Goal: Information Seeking & Learning: Check status

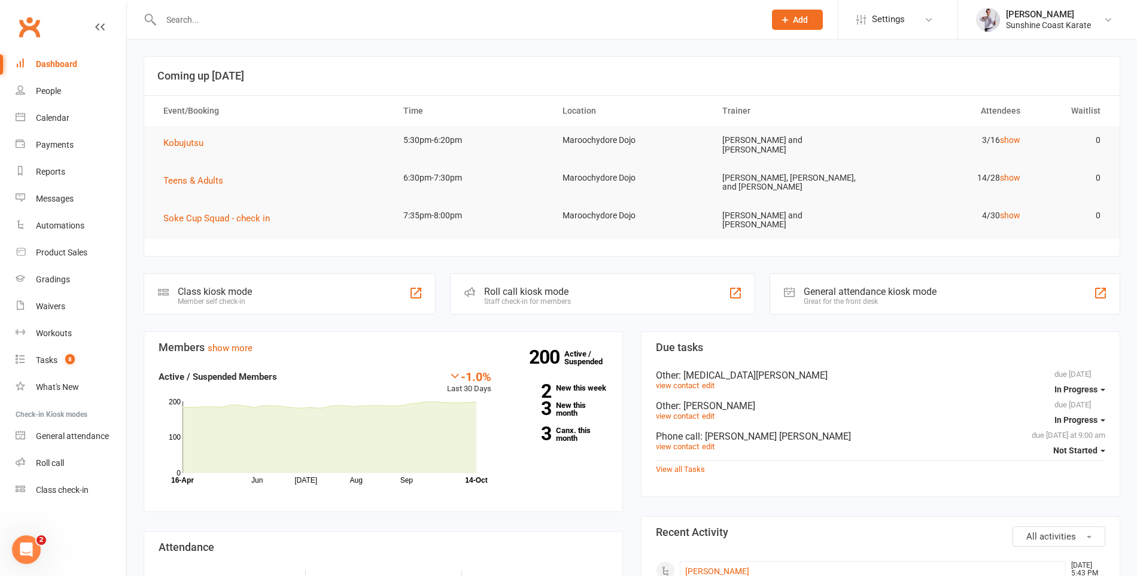
click at [369, 26] on input "text" at bounding box center [456, 19] width 599 height 17
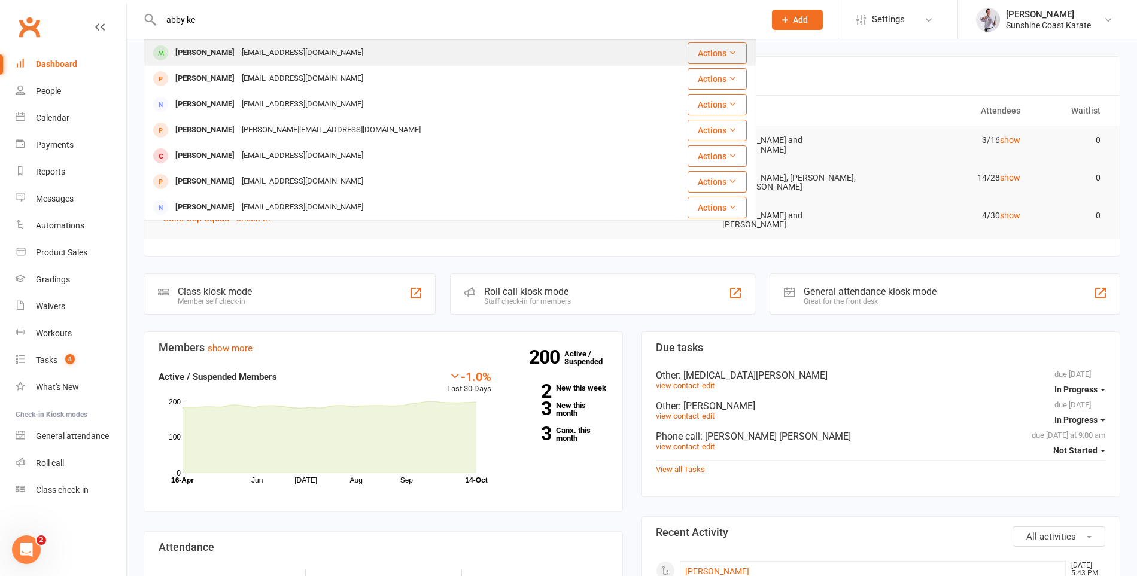
type input "abby ke"
click at [286, 56] on div "[EMAIL_ADDRESS][DOMAIN_NAME]" at bounding box center [302, 52] width 129 height 17
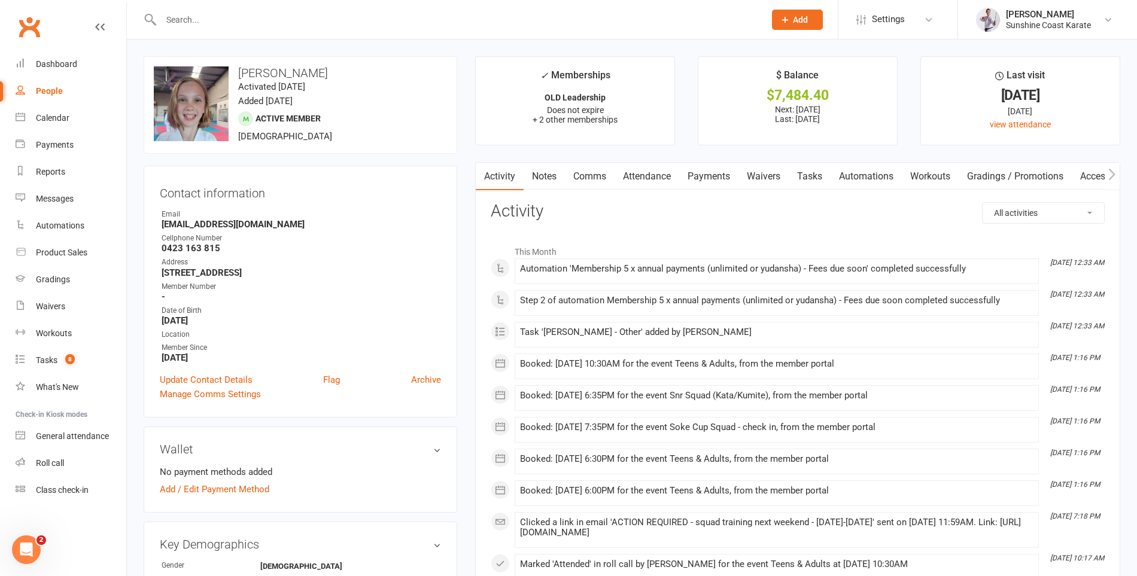
click at [715, 171] on link "Payments" at bounding box center [708, 177] width 59 height 28
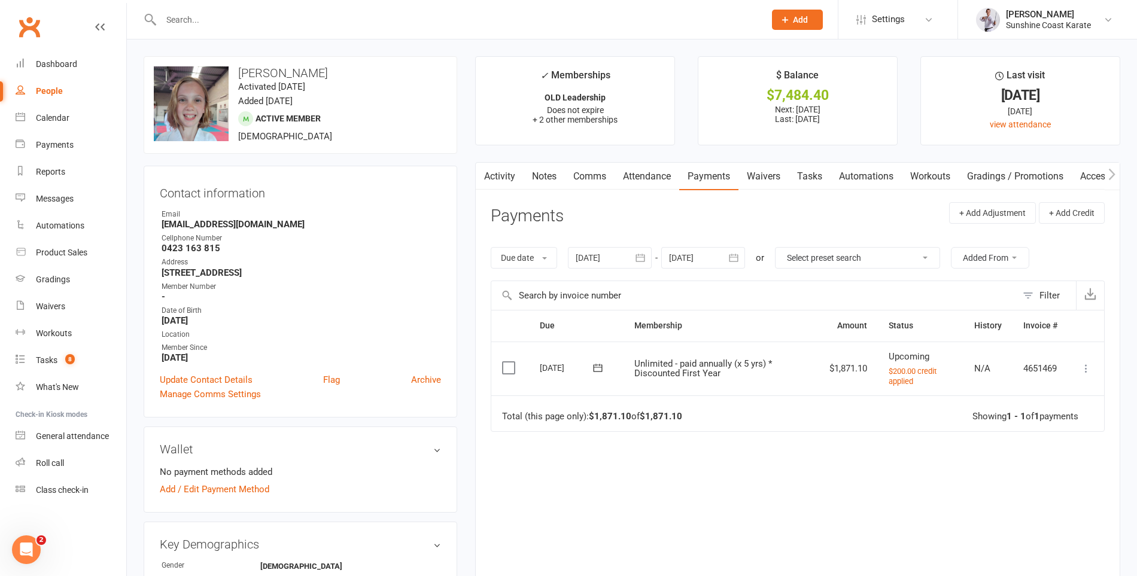
click at [609, 257] on div at bounding box center [610, 258] width 84 height 22
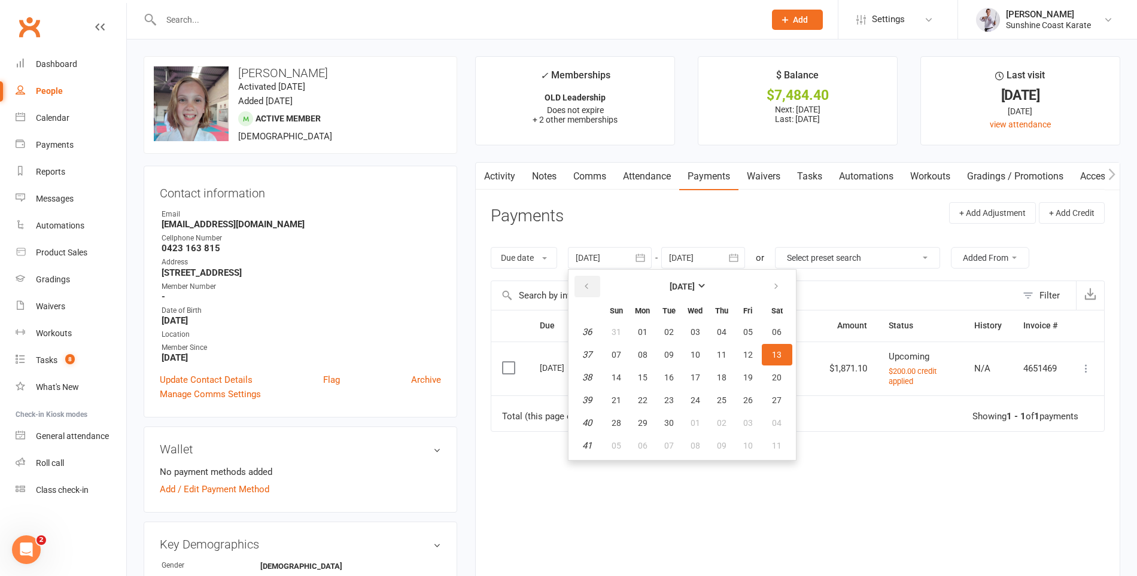
click at [588, 283] on icon "button" at bounding box center [586, 287] width 8 height 10
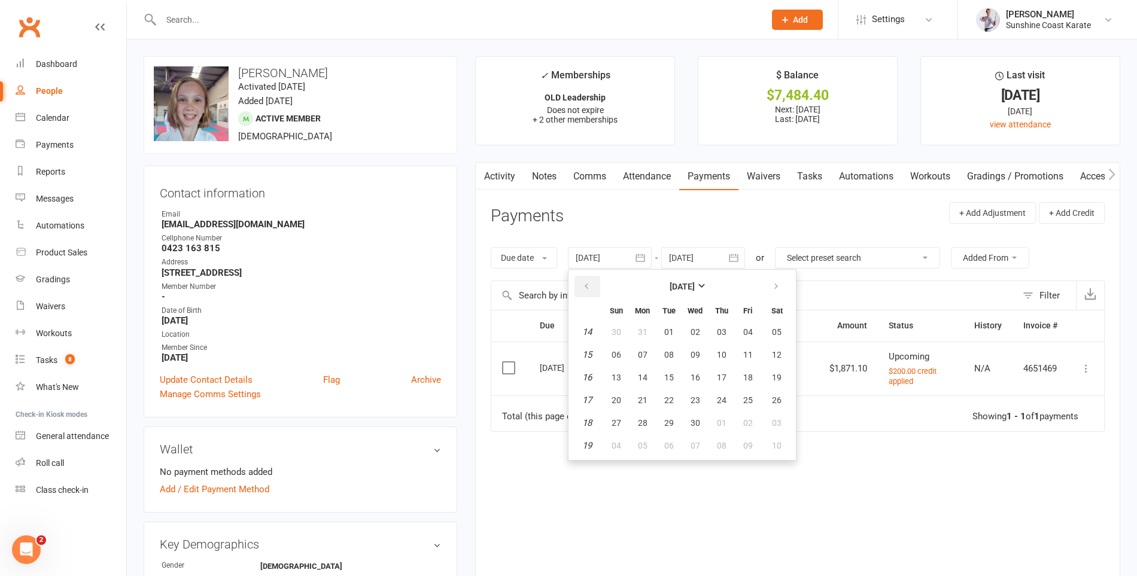
click at [588, 283] on icon "button" at bounding box center [586, 287] width 8 height 10
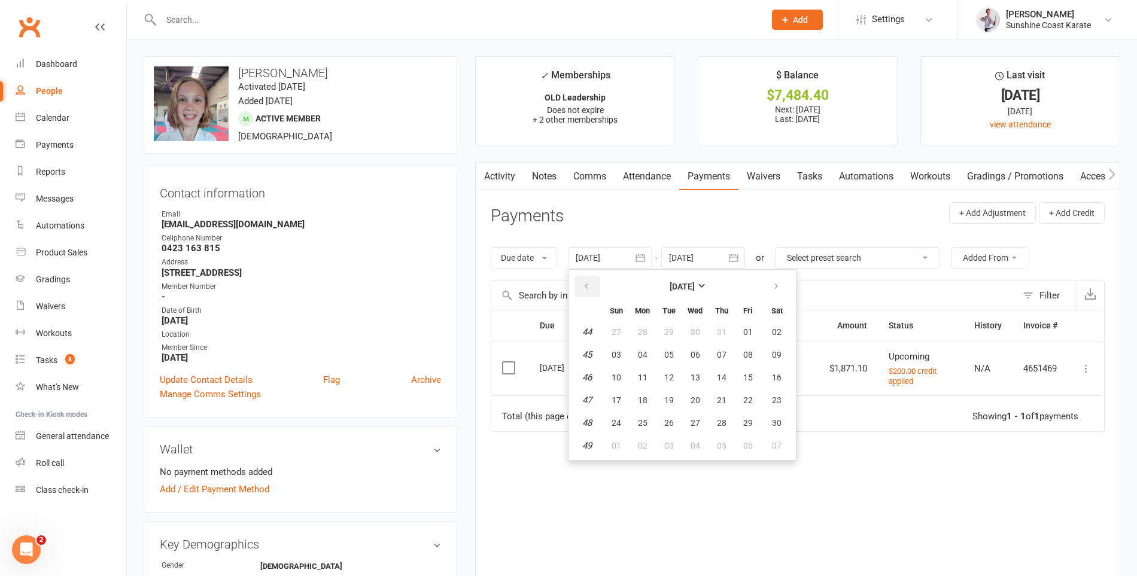
click at [588, 283] on icon "button" at bounding box center [586, 287] width 8 height 10
click at [721, 336] on button "05" at bounding box center [721, 332] width 25 height 22
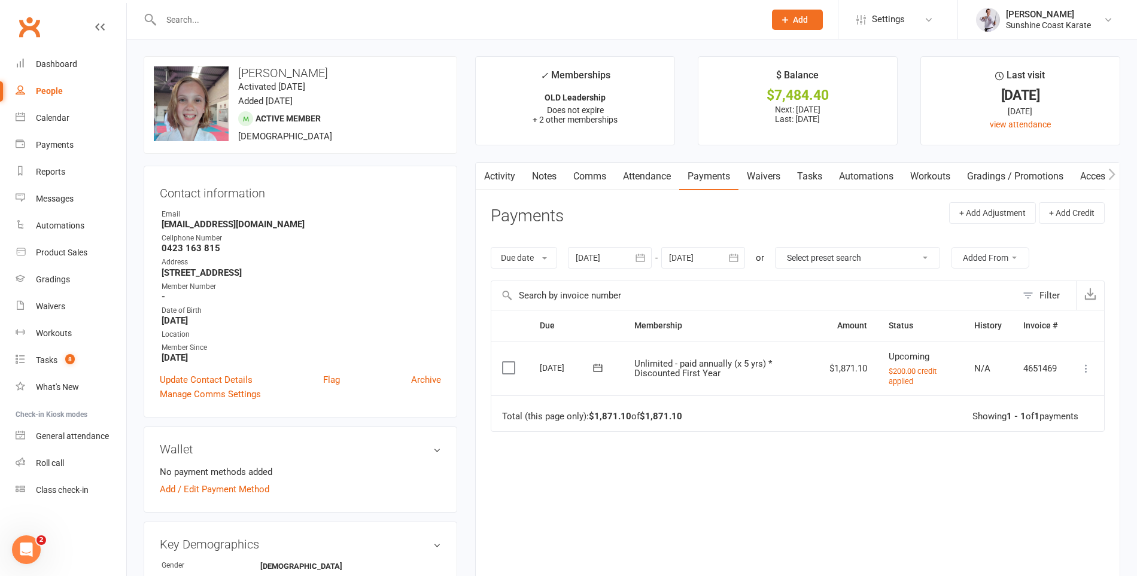
type input "[DATE]"
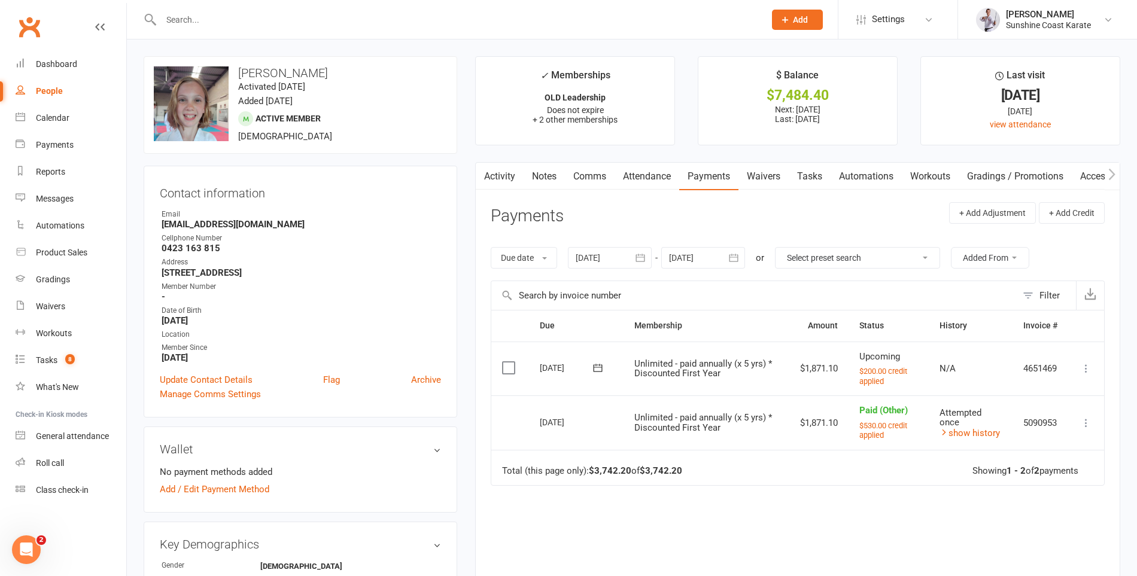
click at [804, 366] on td "$1,871.10" at bounding box center [818, 369] width 59 height 54
drag, startPoint x: 804, startPoint y: 366, endPoint x: 810, endPoint y: 366, distance: 6.6
click at [810, 366] on td "$1,871.10" at bounding box center [818, 369] width 59 height 54
copy td "1,871.10"
click at [211, 19] on input "text" at bounding box center [456, 19] width 599 height 17
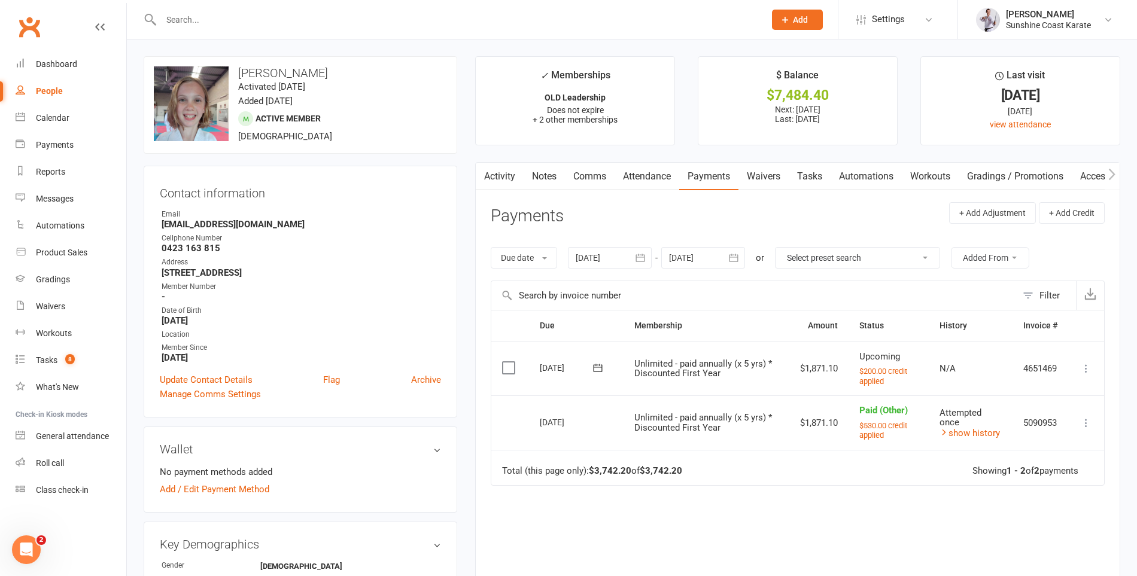
click at [339, 14] on input "text" at bounding box center [456, 19] width 599 height 17
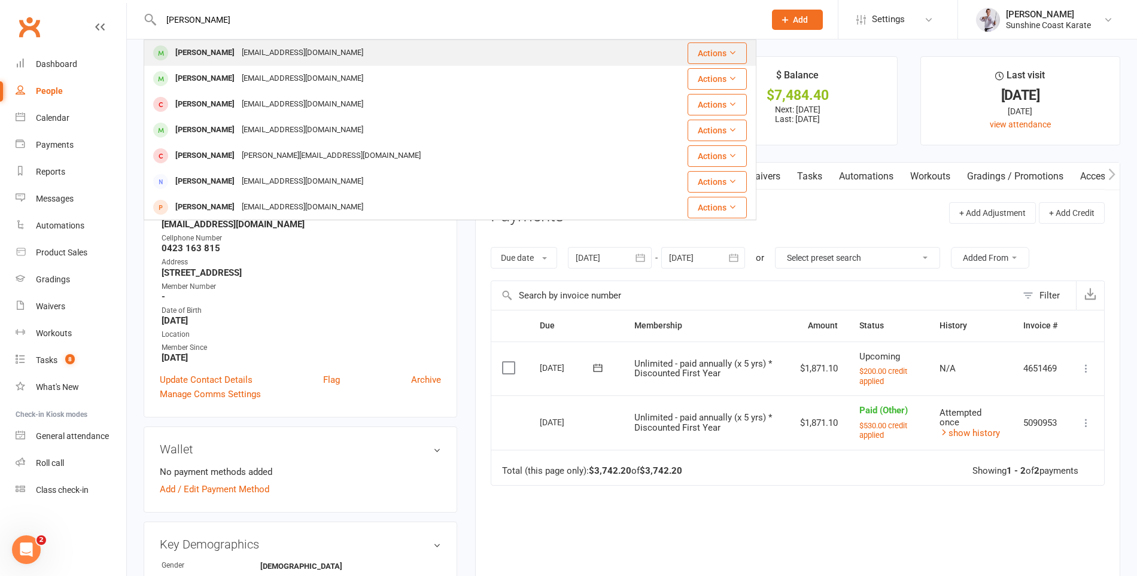
type input "[PERSON_NAME]"
click at [286, 48] on div "[EMAIL_ADDRESS][DOMAIN_NAME]" at bounding box center [302, 52] width 129 height 17
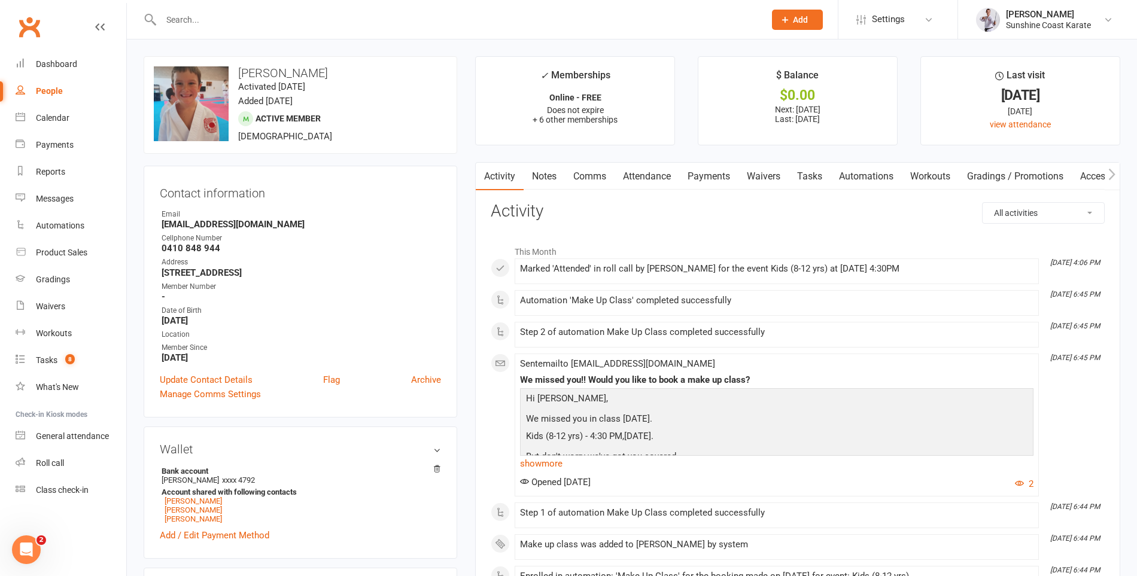
click at [712, 177] on link "Payments" at bounding box center [708, 177] width 59 height 28
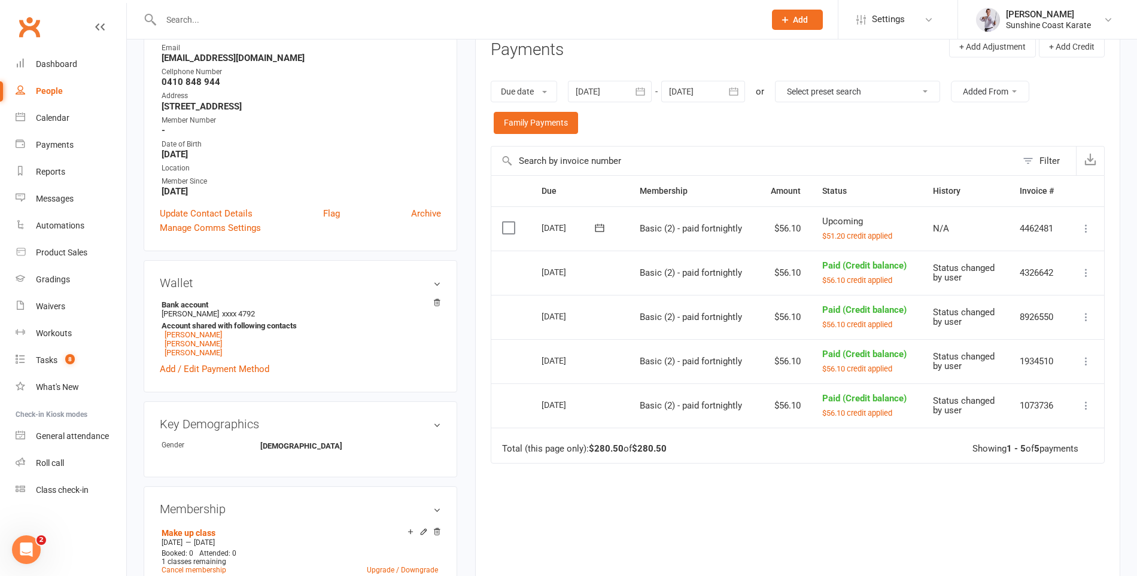
scroll to position [169, 0]
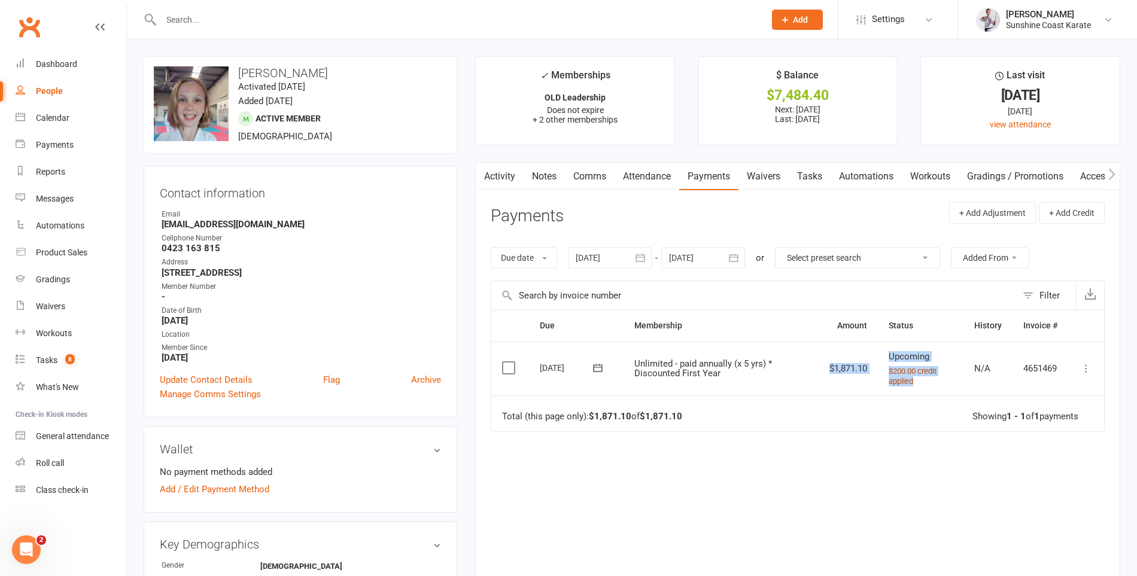
drag, startPoint x: 824, startPoint y: 366, endPoint x: 927, endPoint y: 382, distance: 103.7
click at [927, 382] on tr "Select this [DATE] [PERSON_NAME] Unlimited - paid annually (x 5 yrs) * Discount…" at bounding box center [797, 369] width 613 height 54
copy tr "$1,871.10 Upcoming $200.00 credit applied"
click at [839, 362] on td "$1,871.10" at bounding box center [848, 369] width 59 height 54
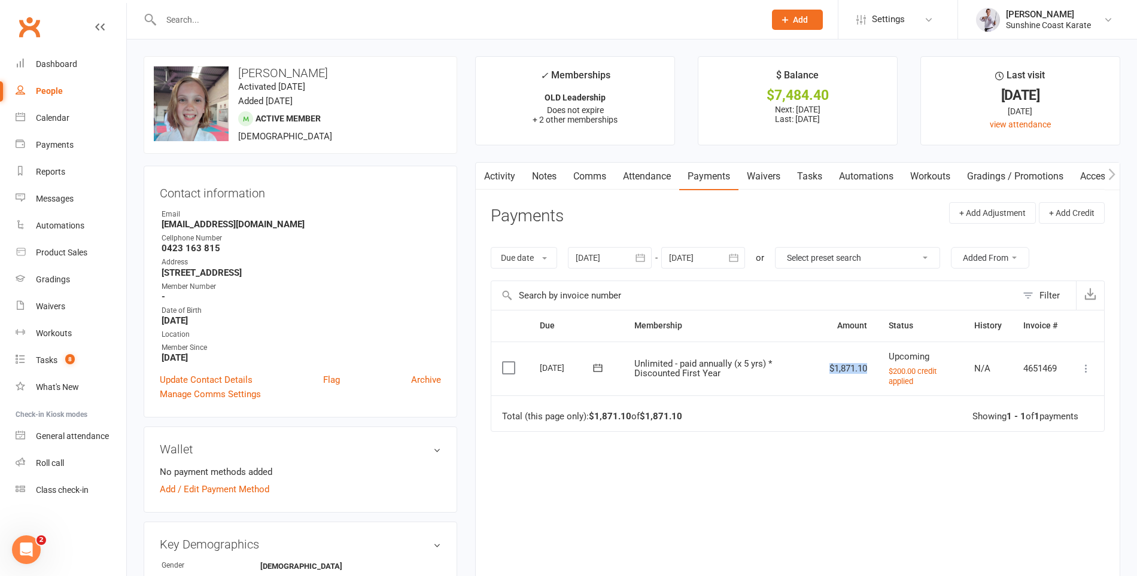
click at [839, 362] on td "$1,871.10" at bounding box center [848, 369] width 59 height 54
